Goal: Find specific page/section: Find specific page/section

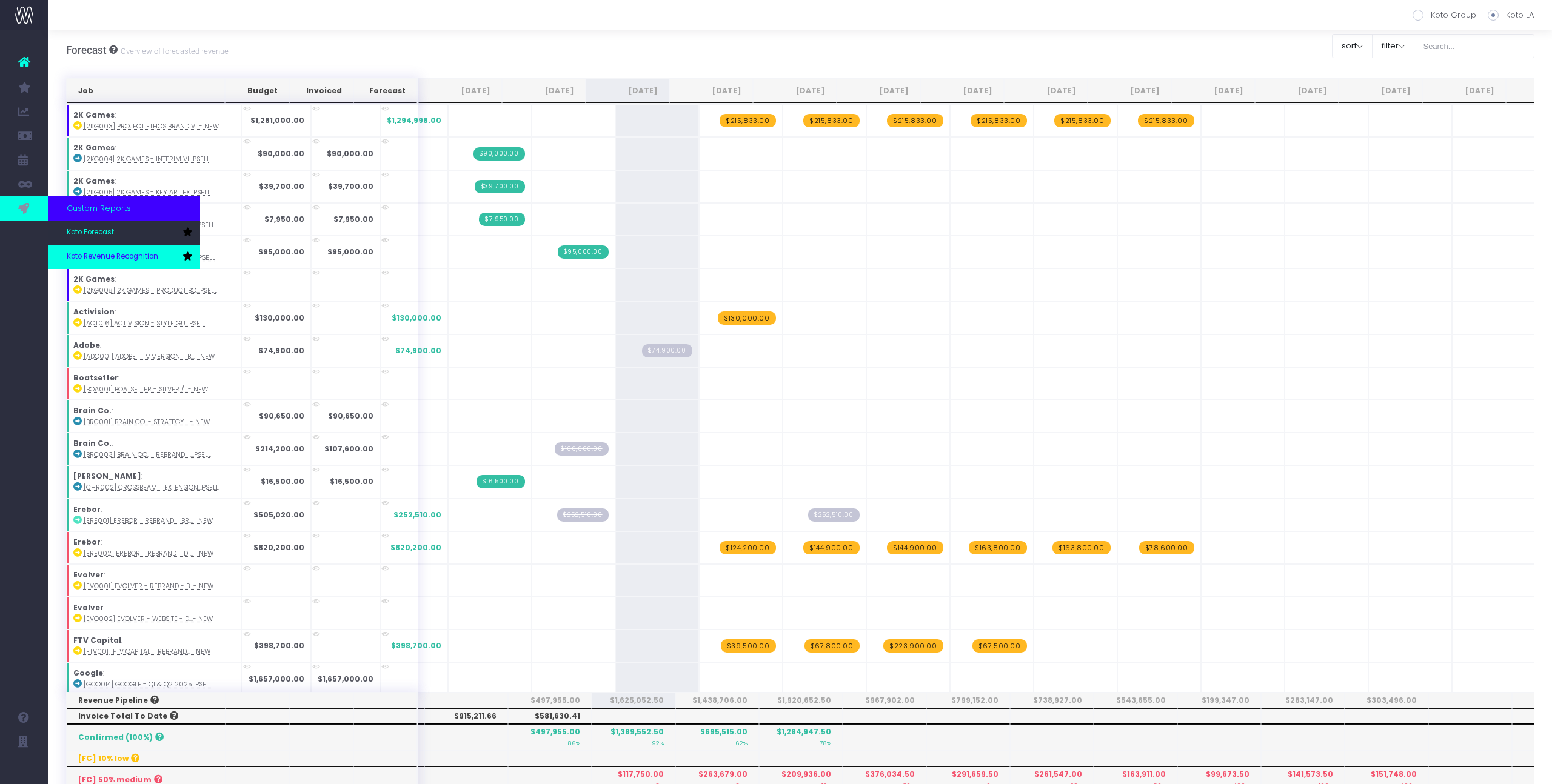
click at [77, 251] on span "Koto Revenue Recognition" at bounding box center [112, 257] width 91 height 11
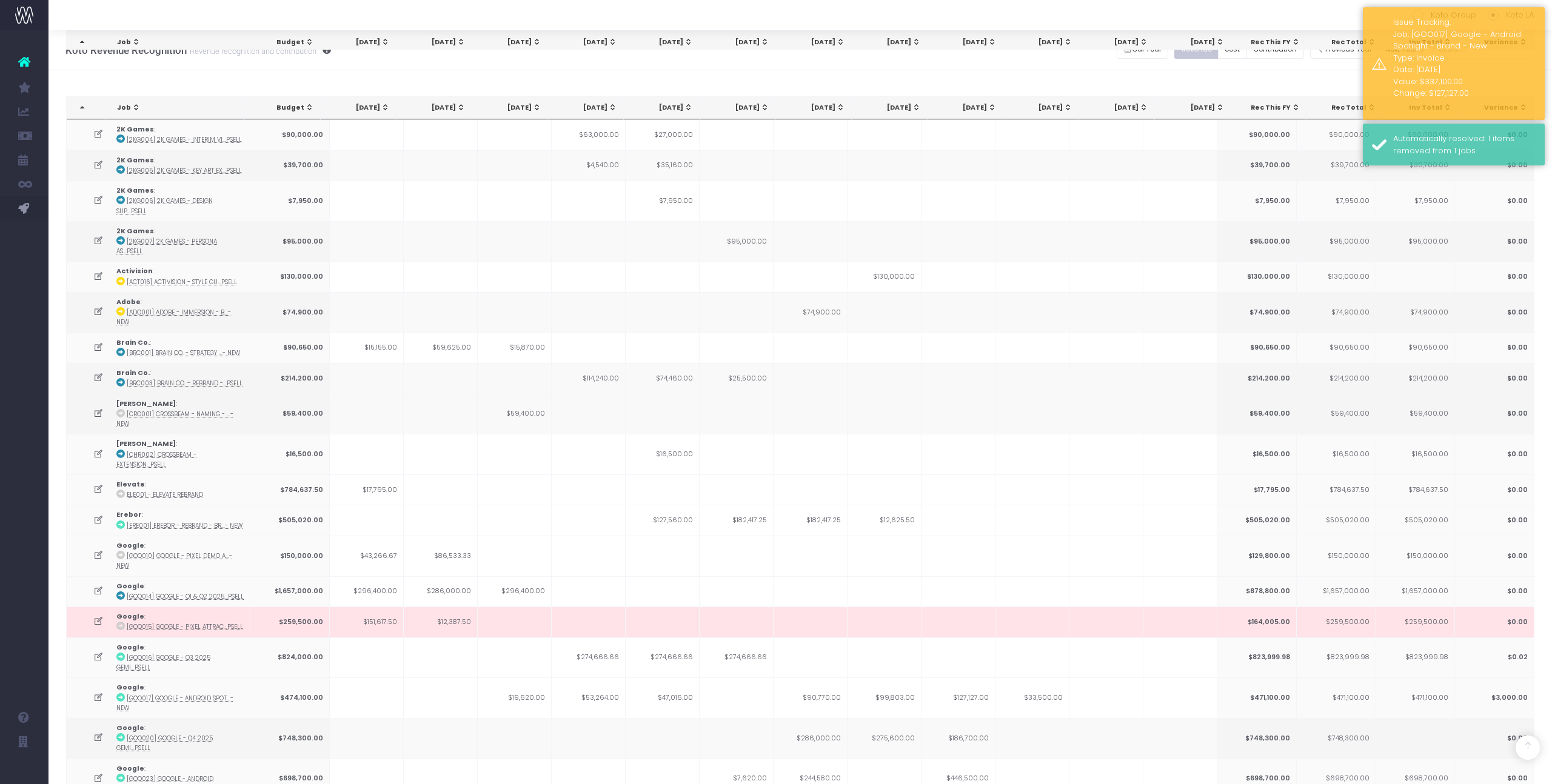
scroll to position [1120, 0]
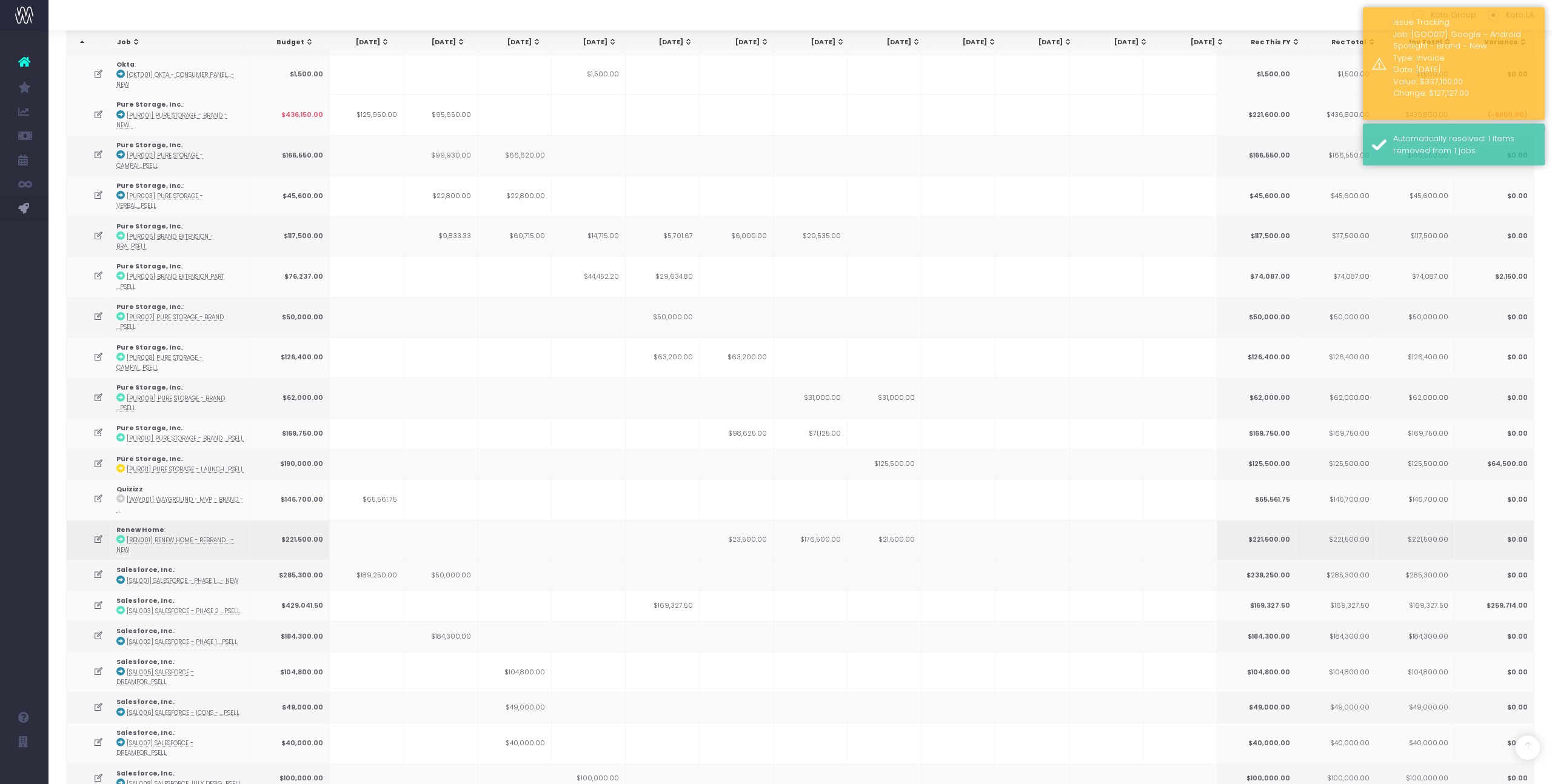
click at [94, 535] on icon at bounding box center [99, 540] width 11 height 11
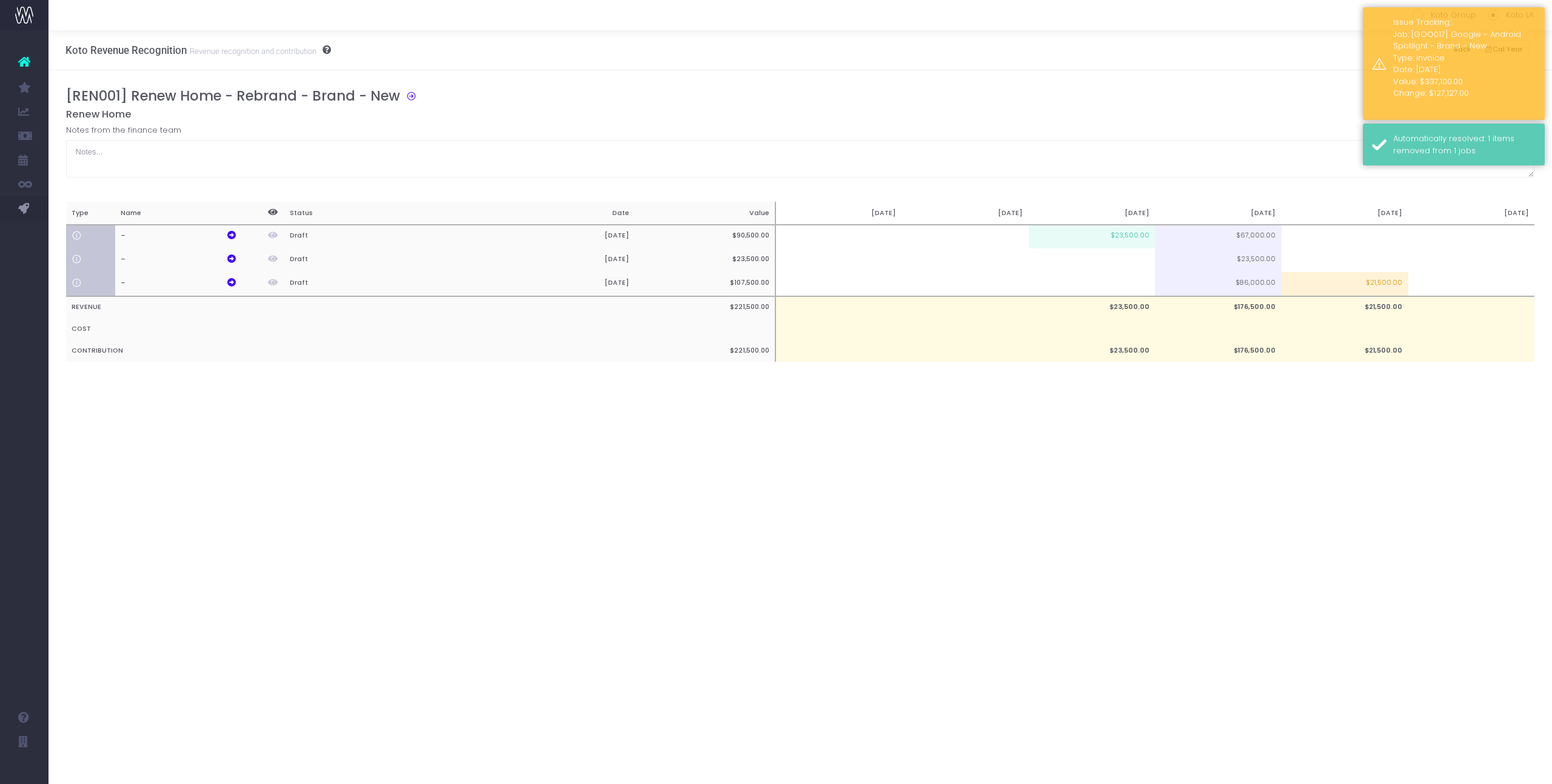
scroll to position [0, 0]
click at [233, 277] on th "–" at bounding box center [179, 284] width 127 height 24
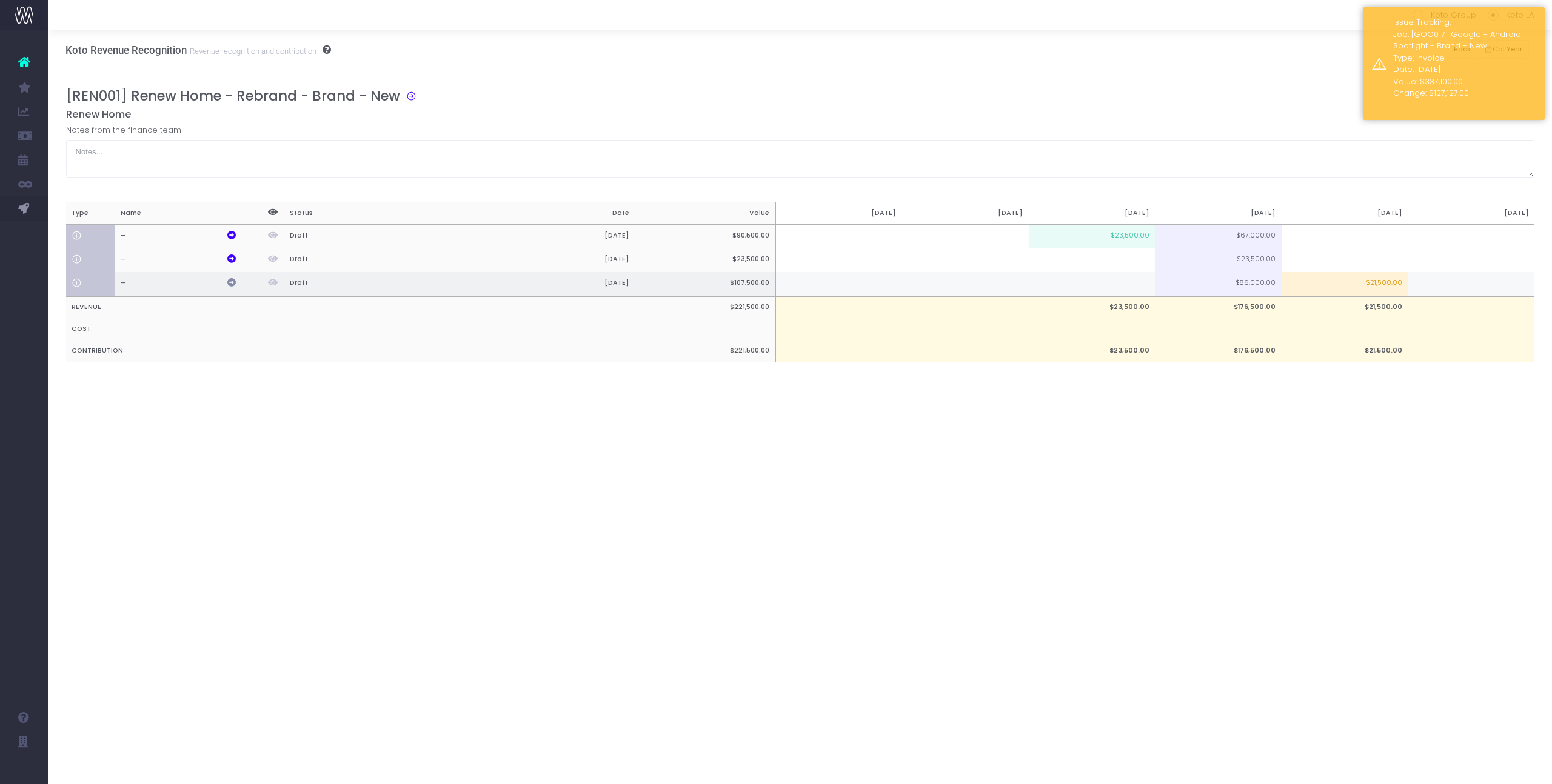
click at [233, 284] on icon at bounding box center [231, 282] width 8 height 8
